Goal: Information Seeking & Learning: Learn about a topic

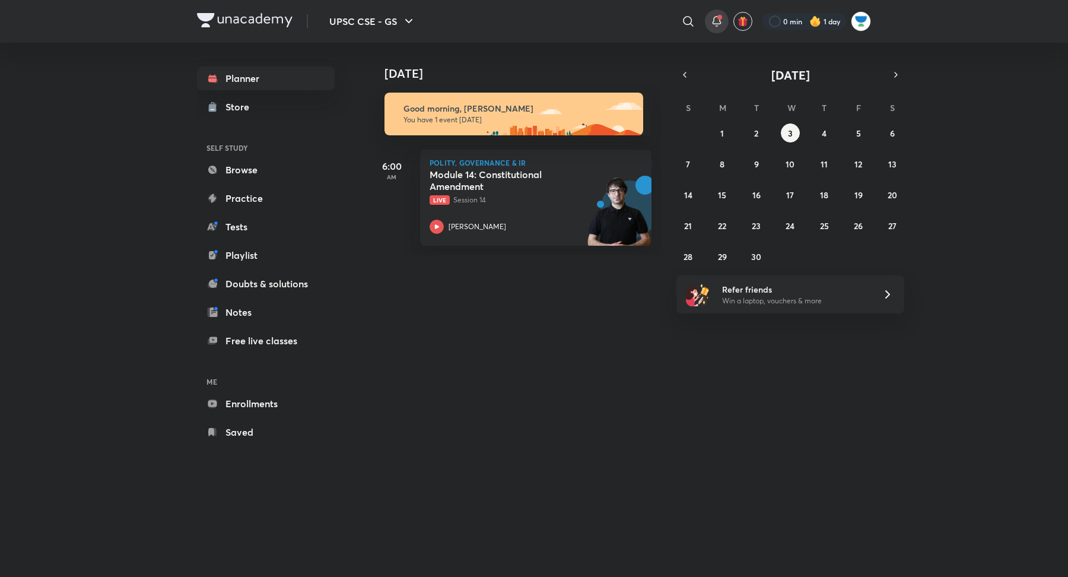
click at [712, 21] on icon at bounding box center [717, 21] width 14 height 14
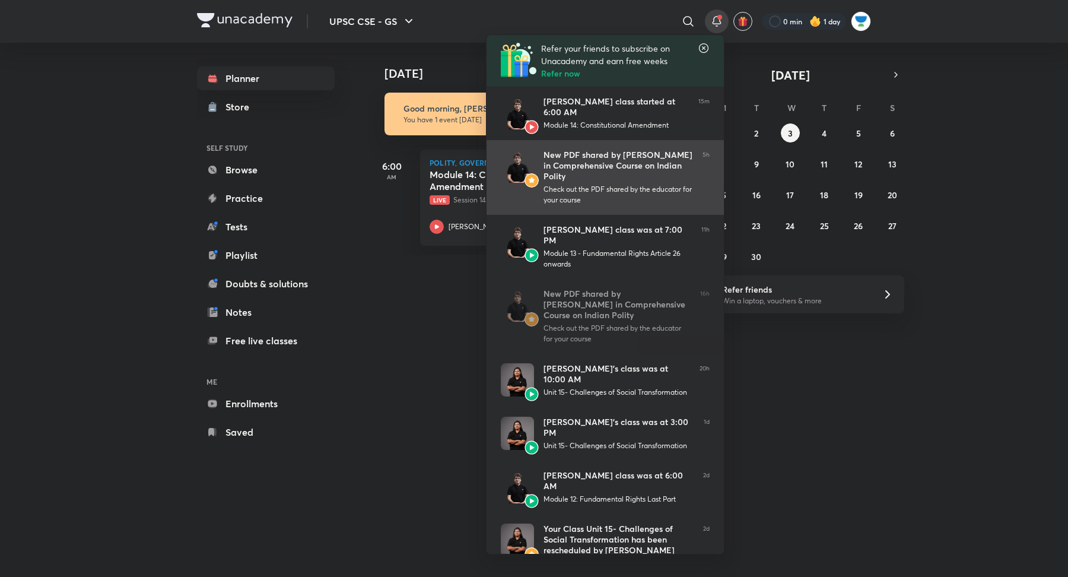
click at [615, 173] on div "New PDF shared by Sarmad Mehraj in Comprehensive Course on Indian Polity" at bounding box center [618, 166] width 150 height 32
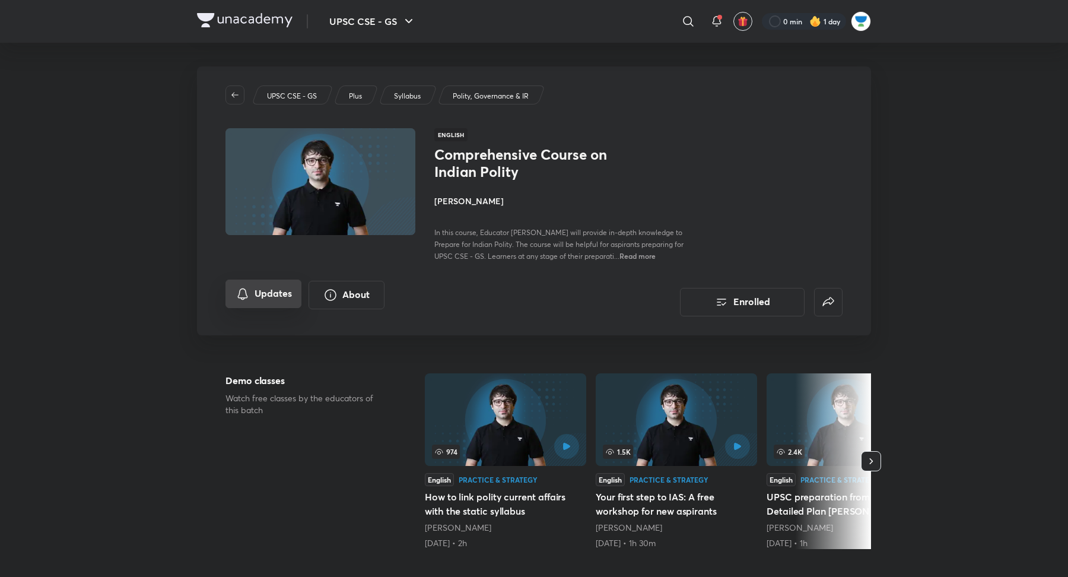
click at [272, 308] on button "Updates" at bounding box center [263, 293] width 76 height 28
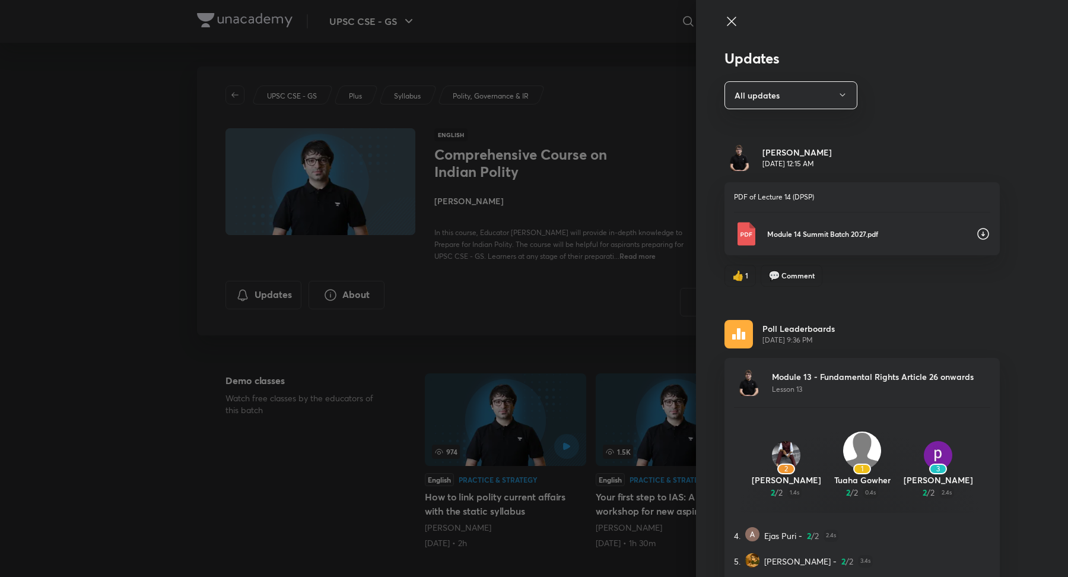
click at [984, 234] on icon at bounding box center [983, 234] width 12 height 12
click at [132, 263] on div at bounding box center [534, 288] width 1068 height 577
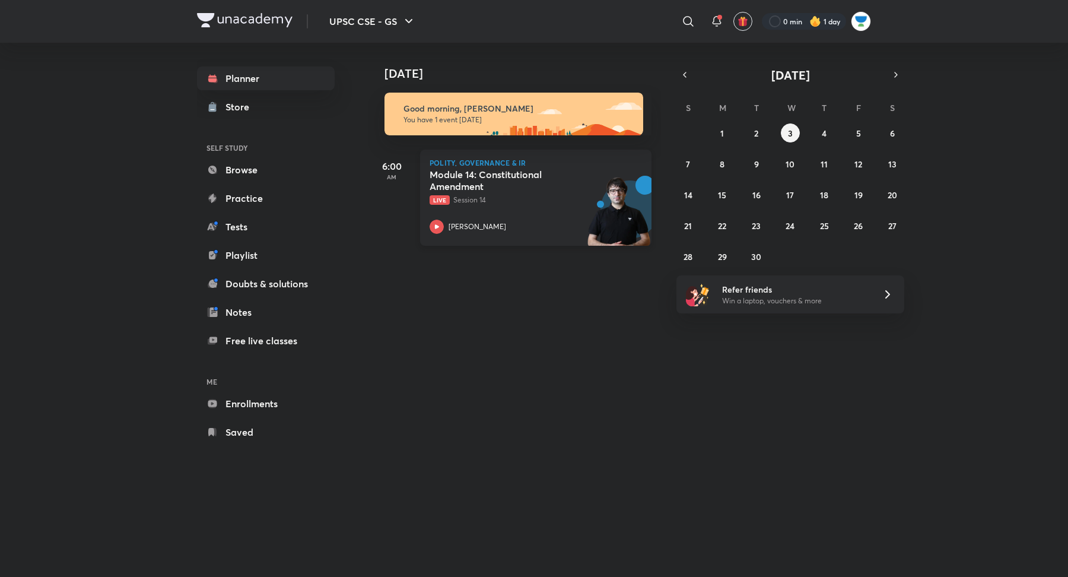
click at [438, 225] on icon at bounding box center [437, 227] width 14 height 14
